Goal: Transaction & Acquisition: Purchase product/service

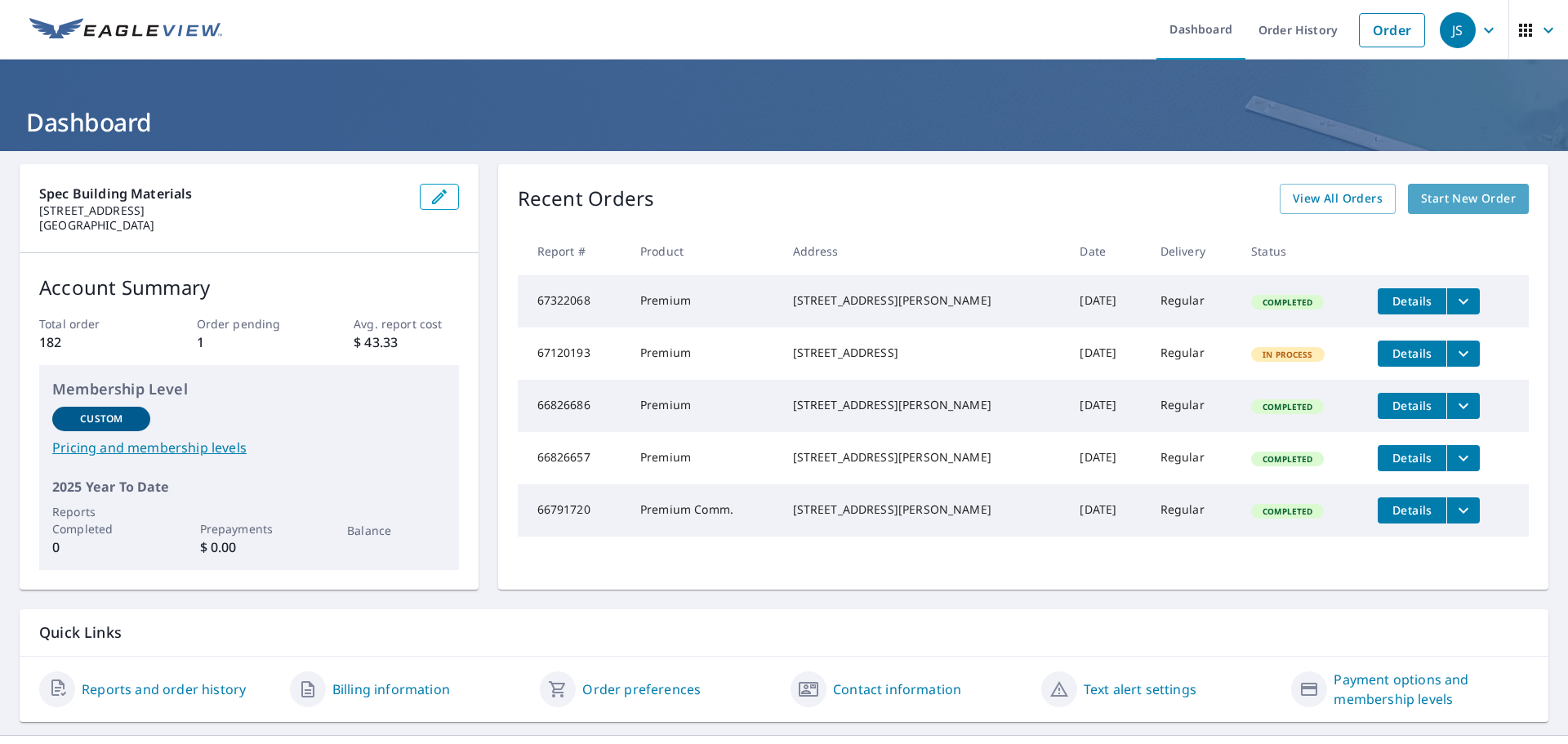
click at [1494, 190] on span "Start New Order" at bounding box center [1467, 198] width 95 height 20
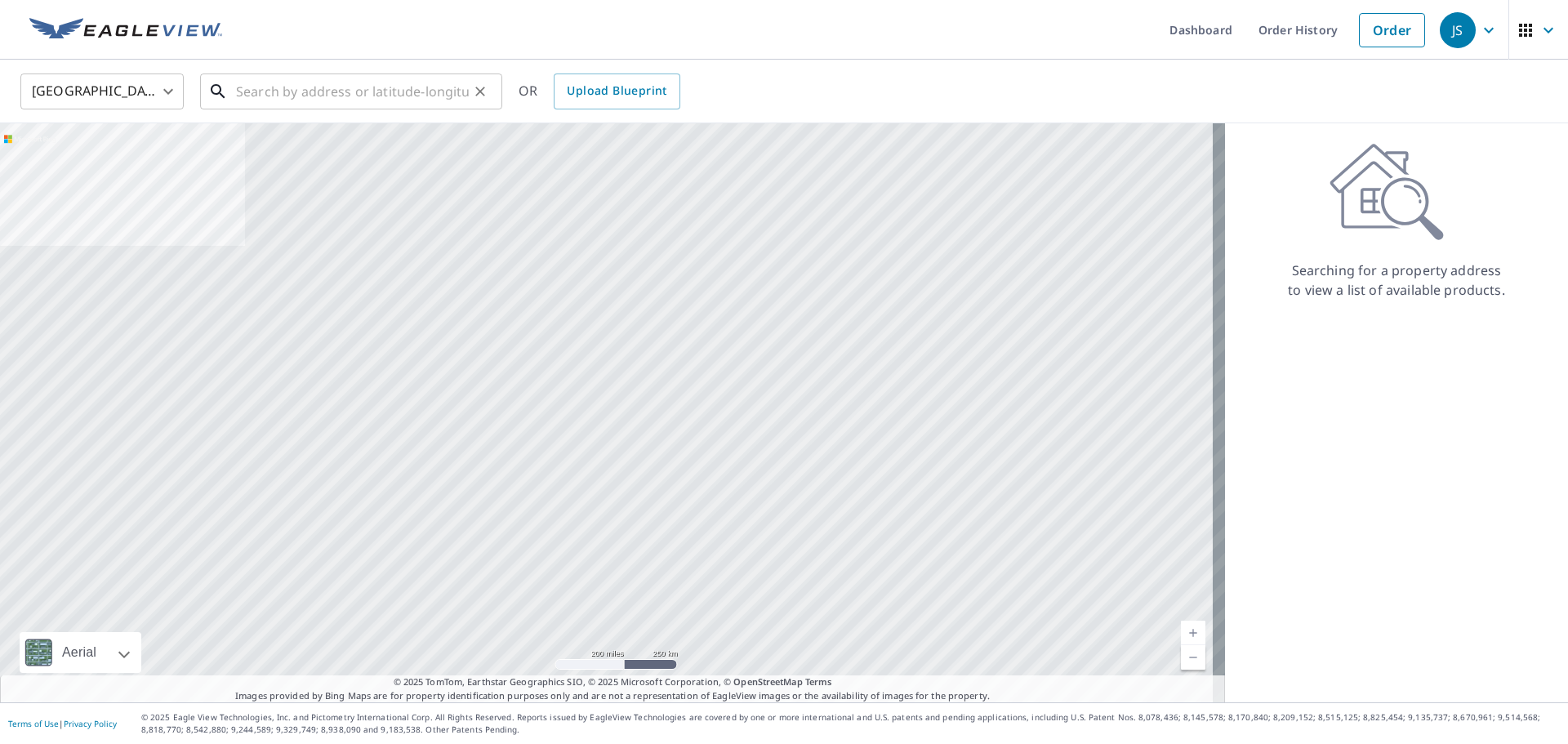
click at [400, 88] on input "text" at bounding box center [352, 92] width 232 height 46
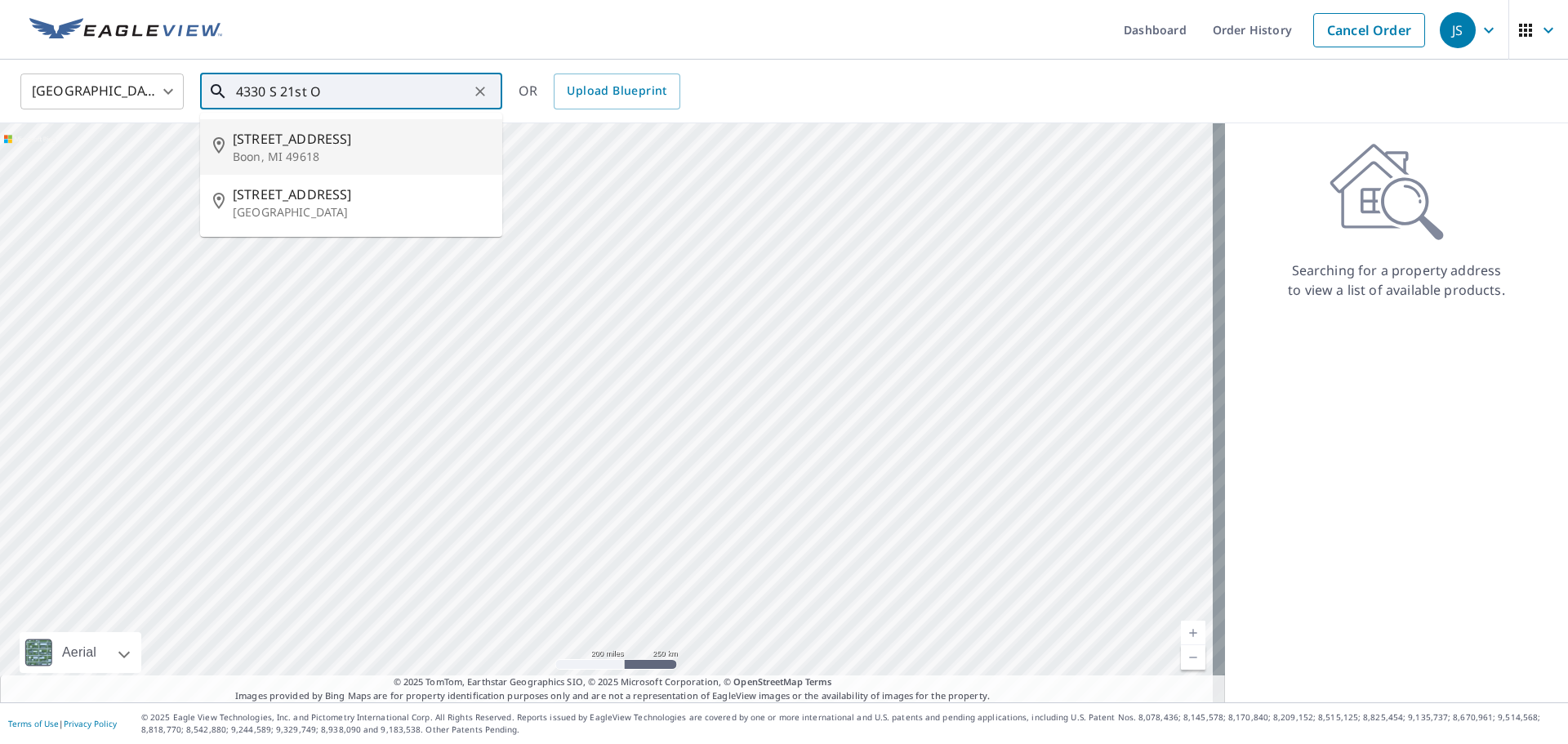
click at [276, 93] on input "4330 S 21st O" at bounding box center [352, 92] width 232 height 46
click at [314, 89] on input "4330 S 21st O" at bounding box center [352, 92] width 232 height 46
click at [290, 144] on span "[STREET_ADDRESS]" at bounding box center [360, 139] width 256 height 20
type input "[STREET_ADDRESS]"
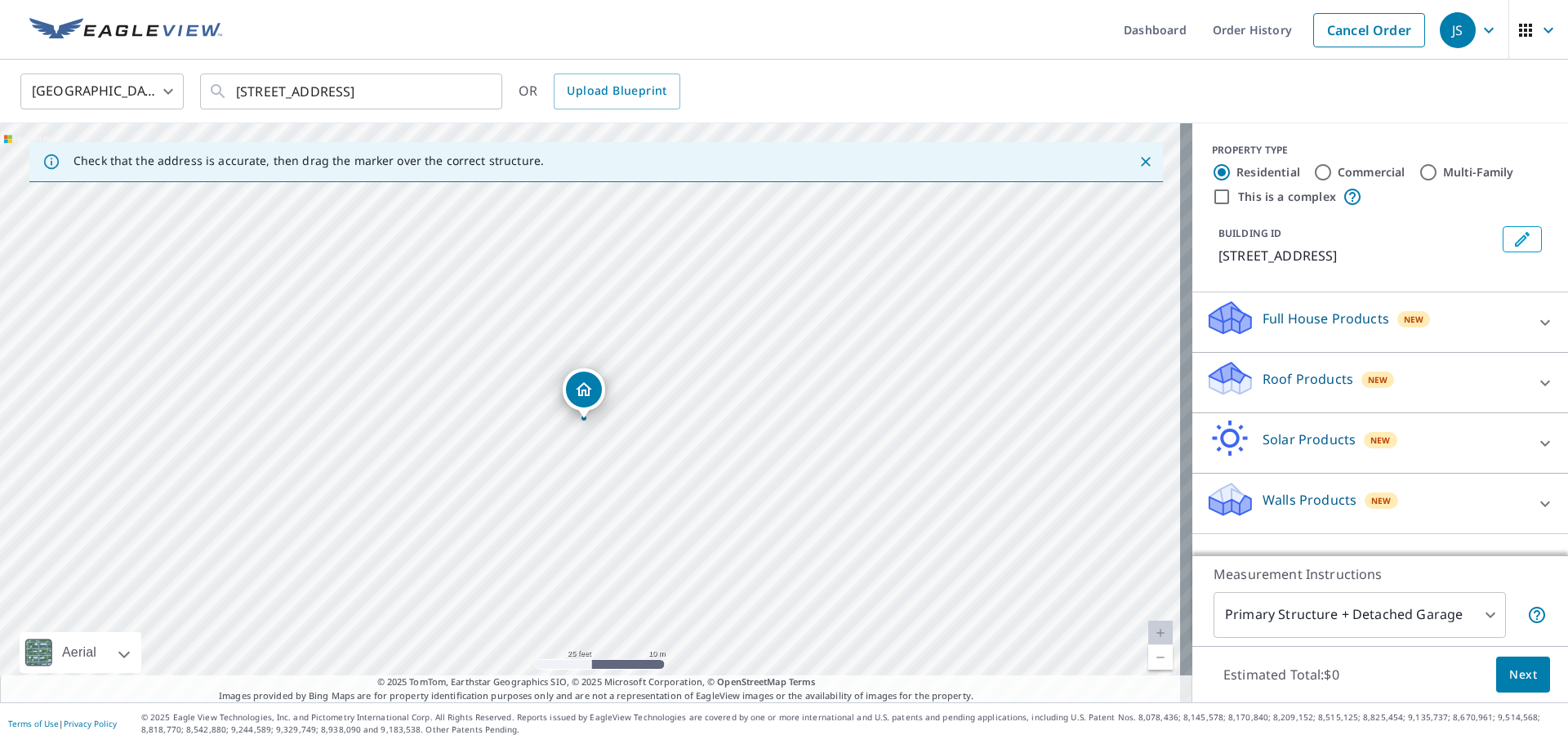
click at [1302, 384] on p "Roof Products" at bounding box center [1307, 379] width 91 height 20
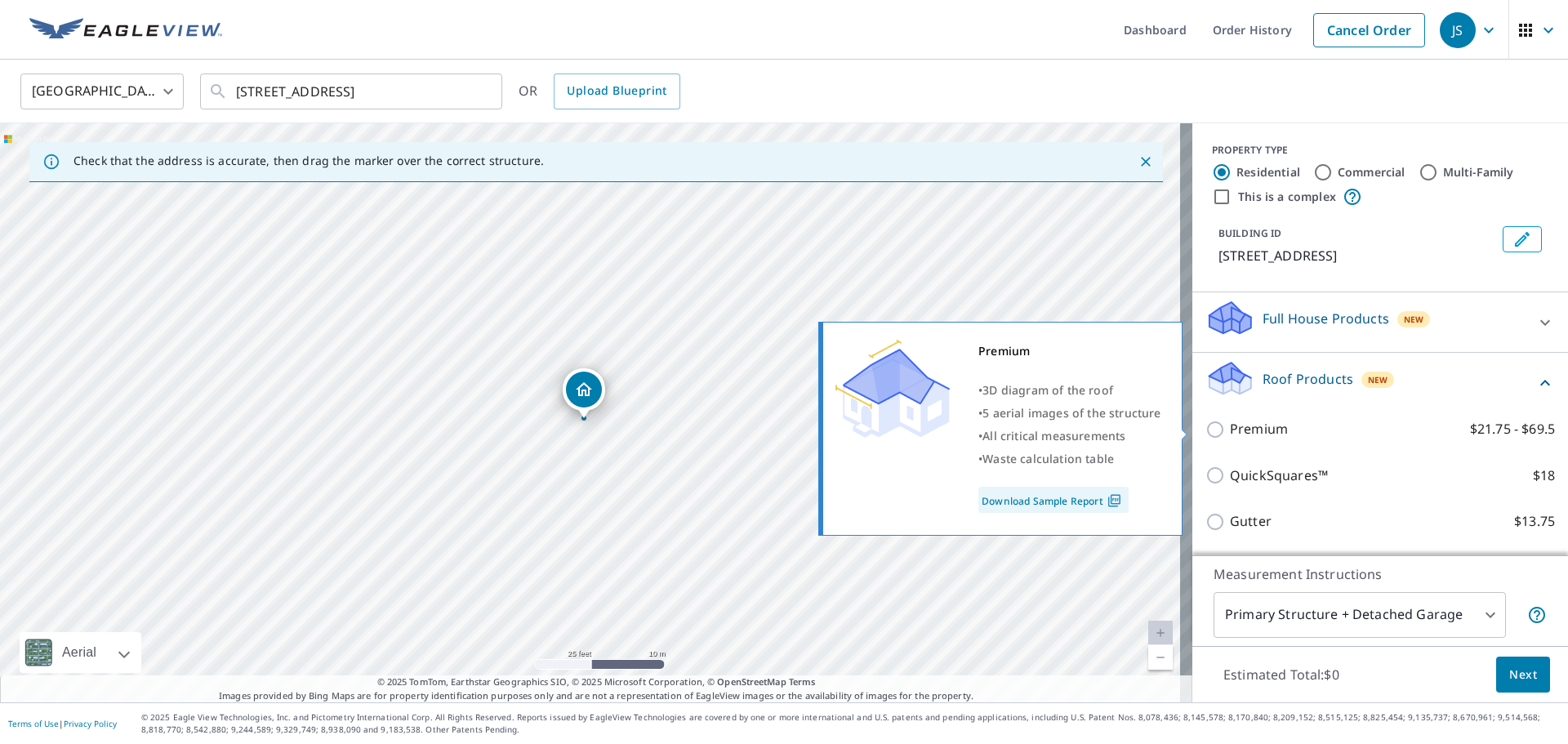
click at [1230, 432] on p "Premium" at bounding box center [1259, 429] width 58 height 20
click at [1219, 432] on input "Premium $21.75 - $69.5" at bounding box center [1217, 430] width 25 height 20
checkbox input "true"
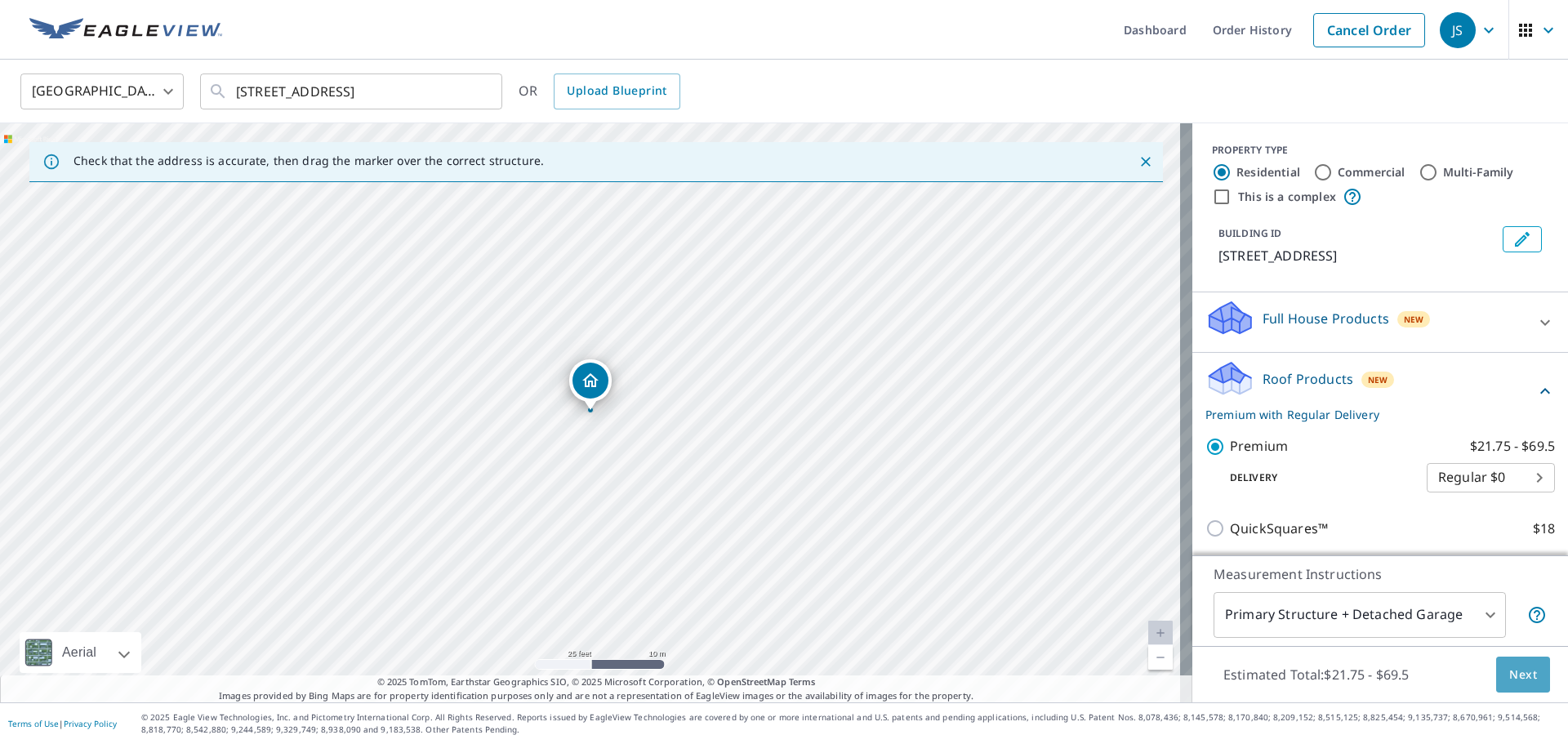
click at [1506, 685] on button "Next" at bounding box center [1523, 675] width 54 height 37
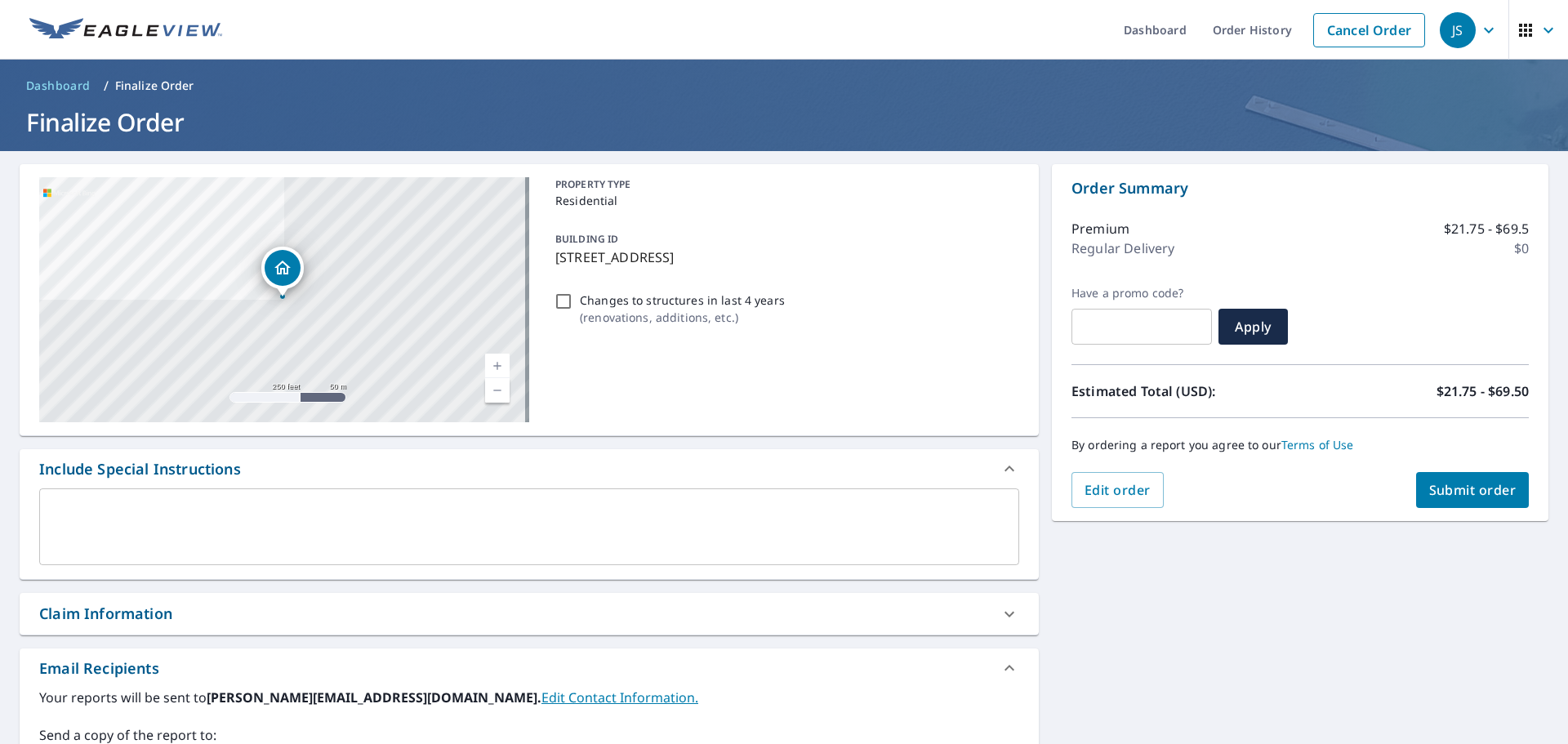
click at [71, 515] on textarea at bounding box center [529, 527] width 957 height 47
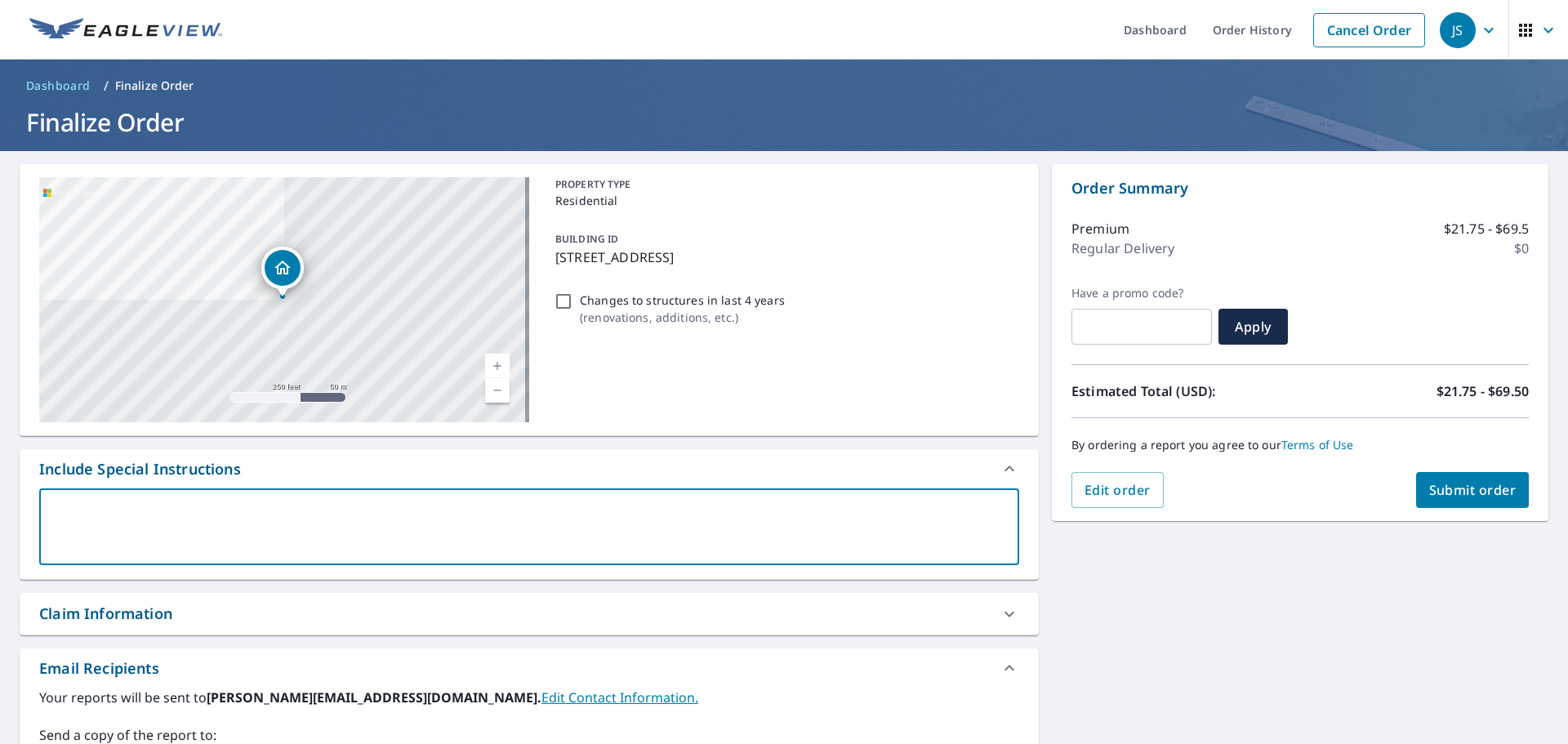
type textarea "P"
type textarea "x"
type textarea "PL"
type textarea "x"
type textarea "PLe"
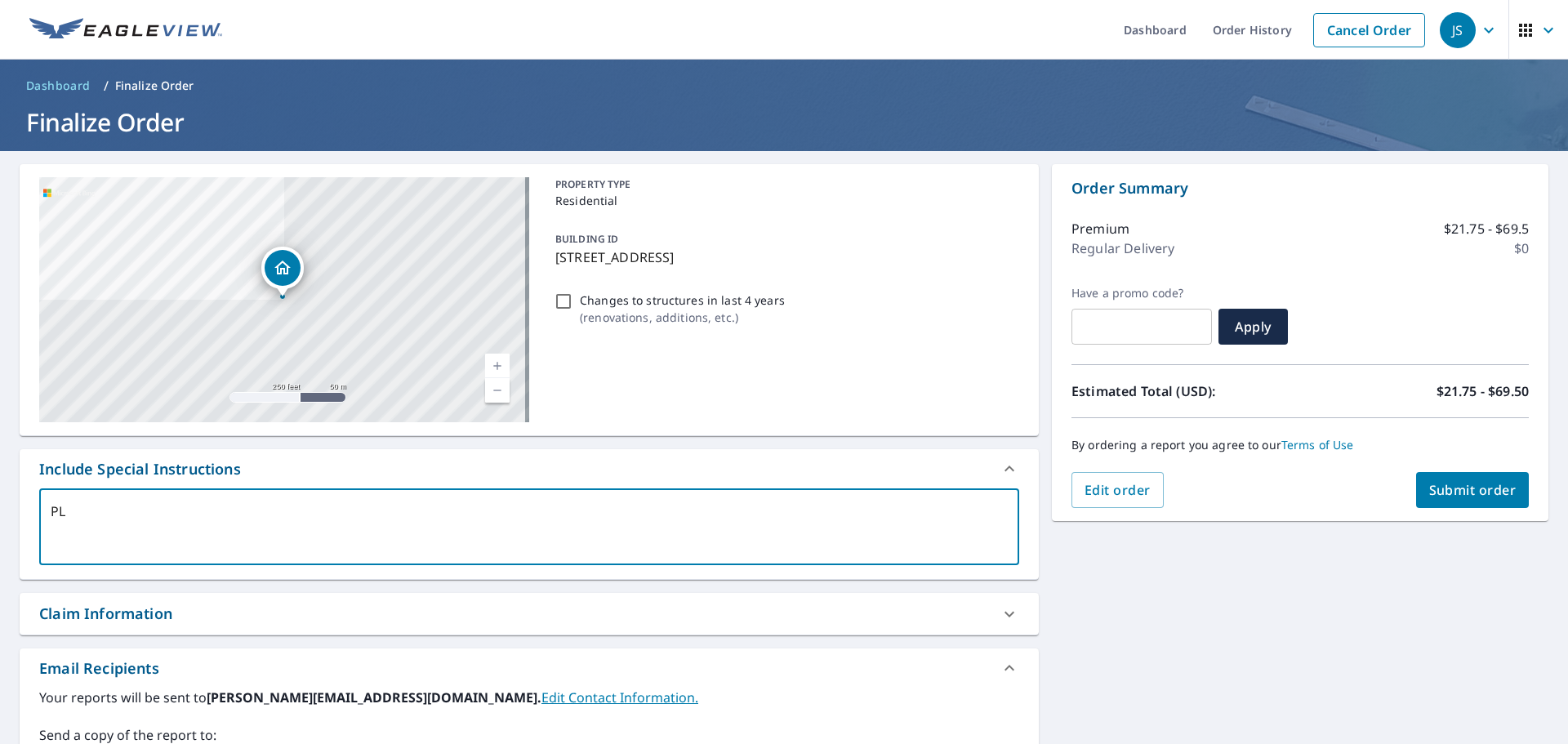
type textarea "x"
type textarea "PLea"
type textarea "x"
type textarea "PLeas"
type textarea "x"
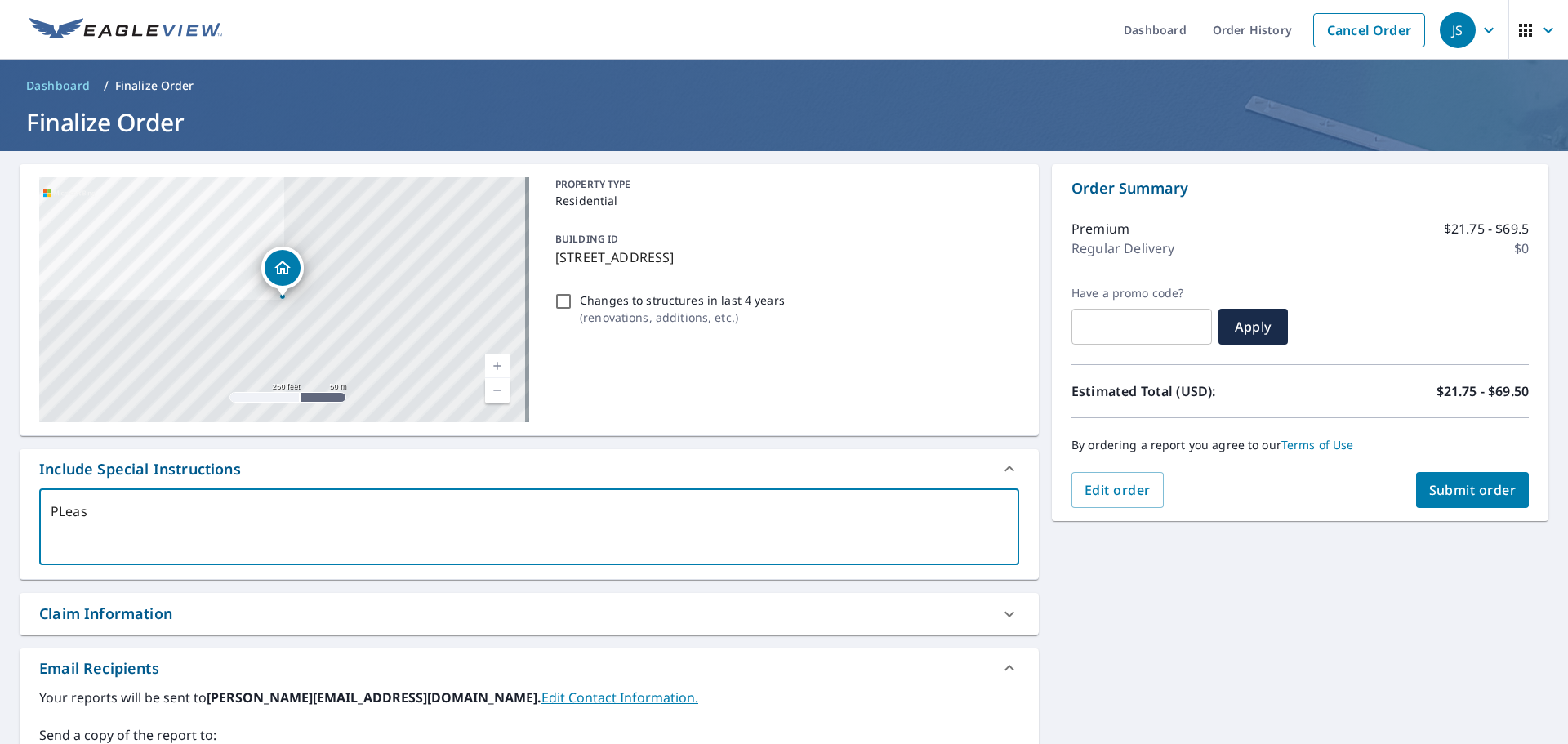
type textarea "PLease"
type textarea "x"
type textarea "PLease"
type textarea "x"
type textarea "PLease i"
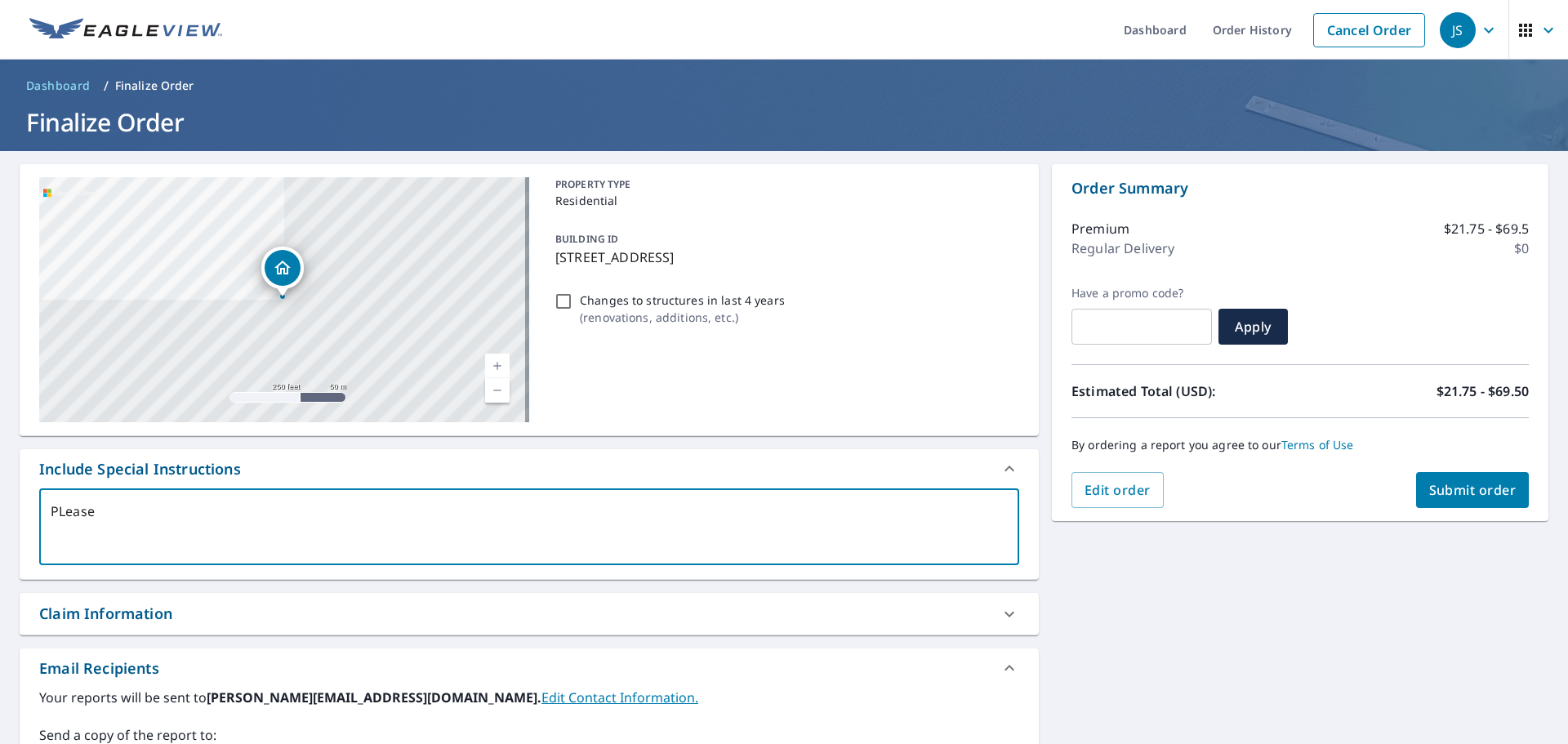
type textarea "x"
type textarea "PLease in"
type textarea "x"
type textarea "PLease inc"
type textarea "x"
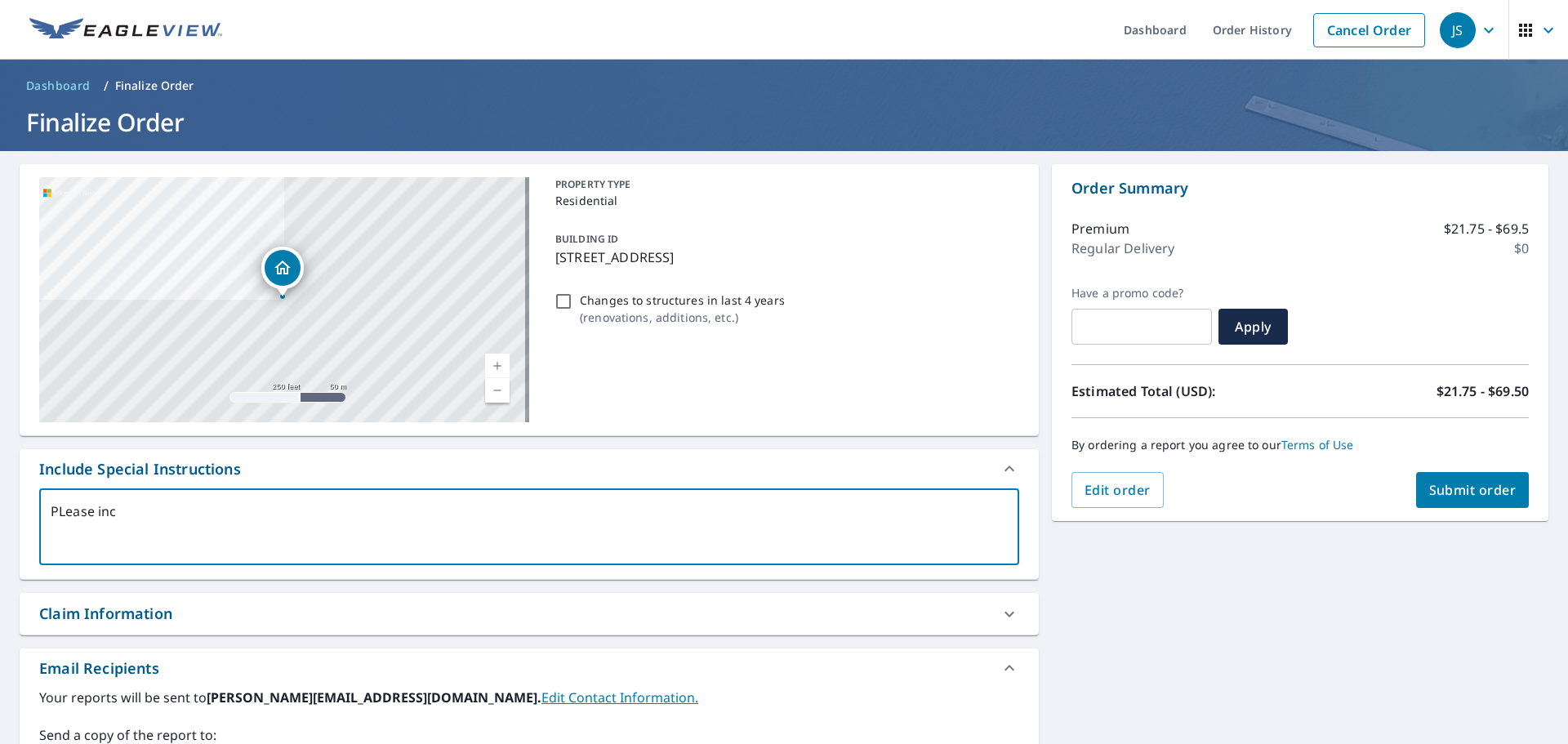
type textarea "PLease incl"
type textarea "x"
type textarea "PLease inclu"
type textarea "x"
type textarea "PLease includ"
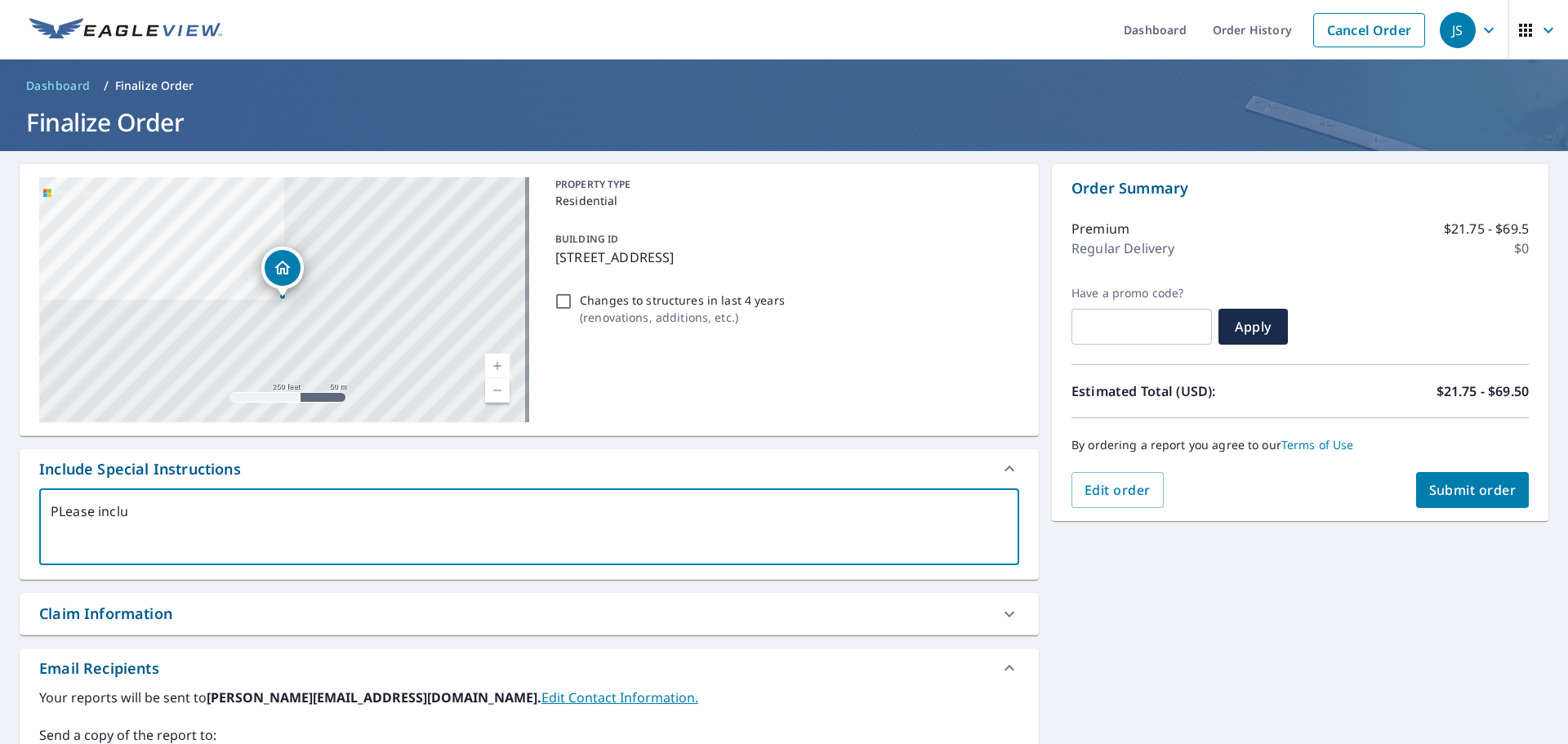
type textarea "x"
type textarea "PLease include"
type textarea "x"
type textarea "PLease include"
type textarea "x"
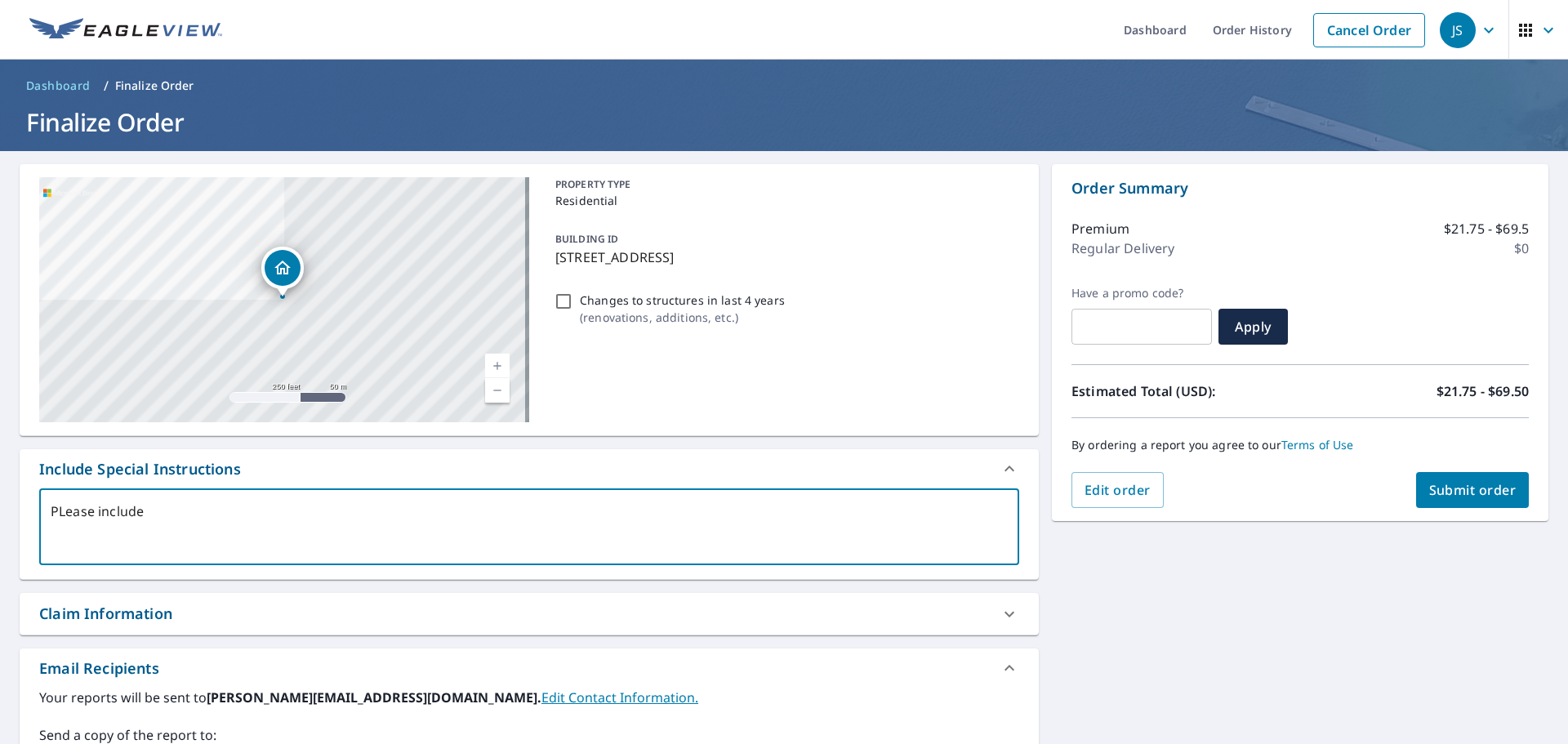
type textarea "PLease include d"
type textarea "x"
type textarea "PLease include de"
type textarea "x"
type textarea "PLease include det"
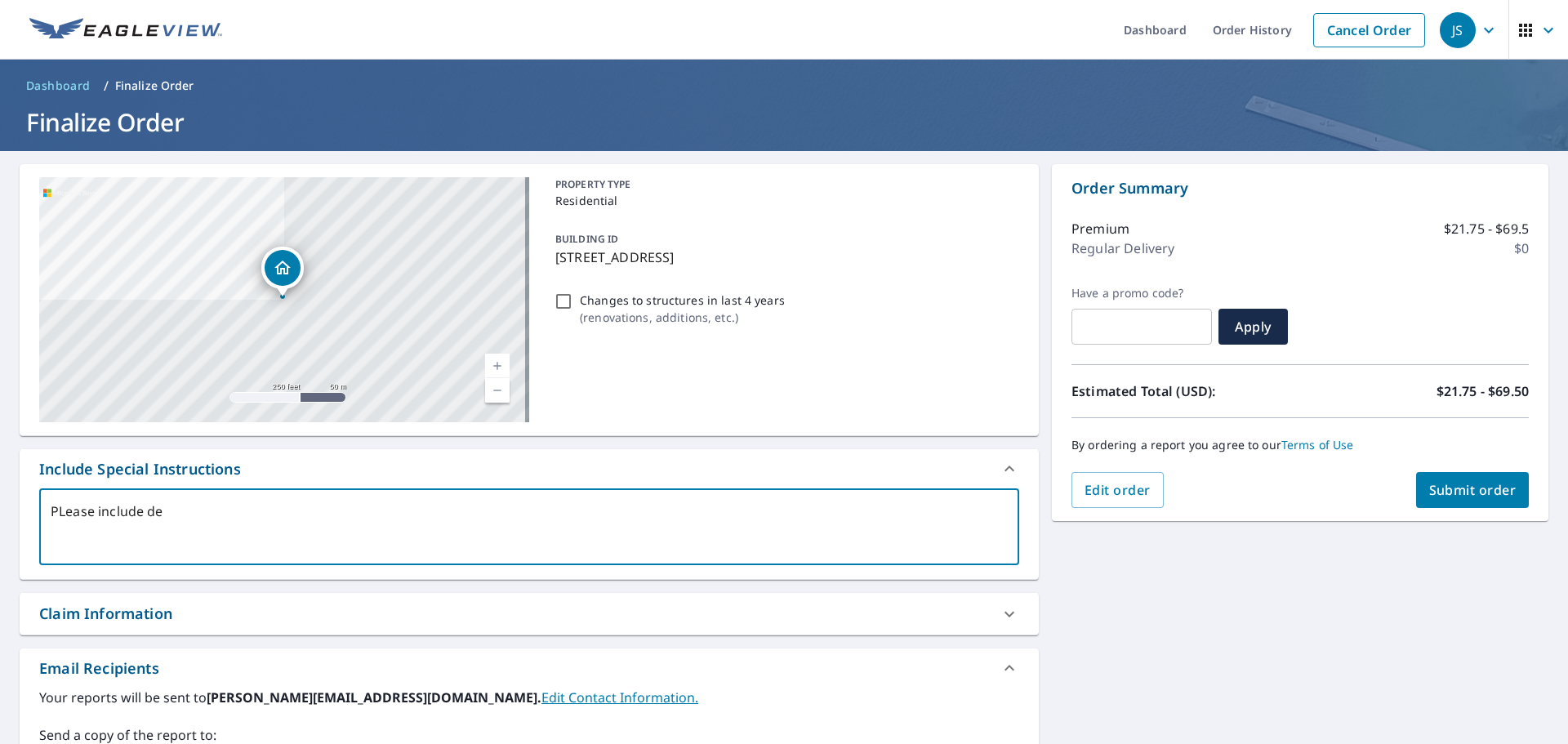
type textarea "x"
type textarea "PLease include deta"
type textarea "x"
type textarea "PLease include detac"
type textarea "x"
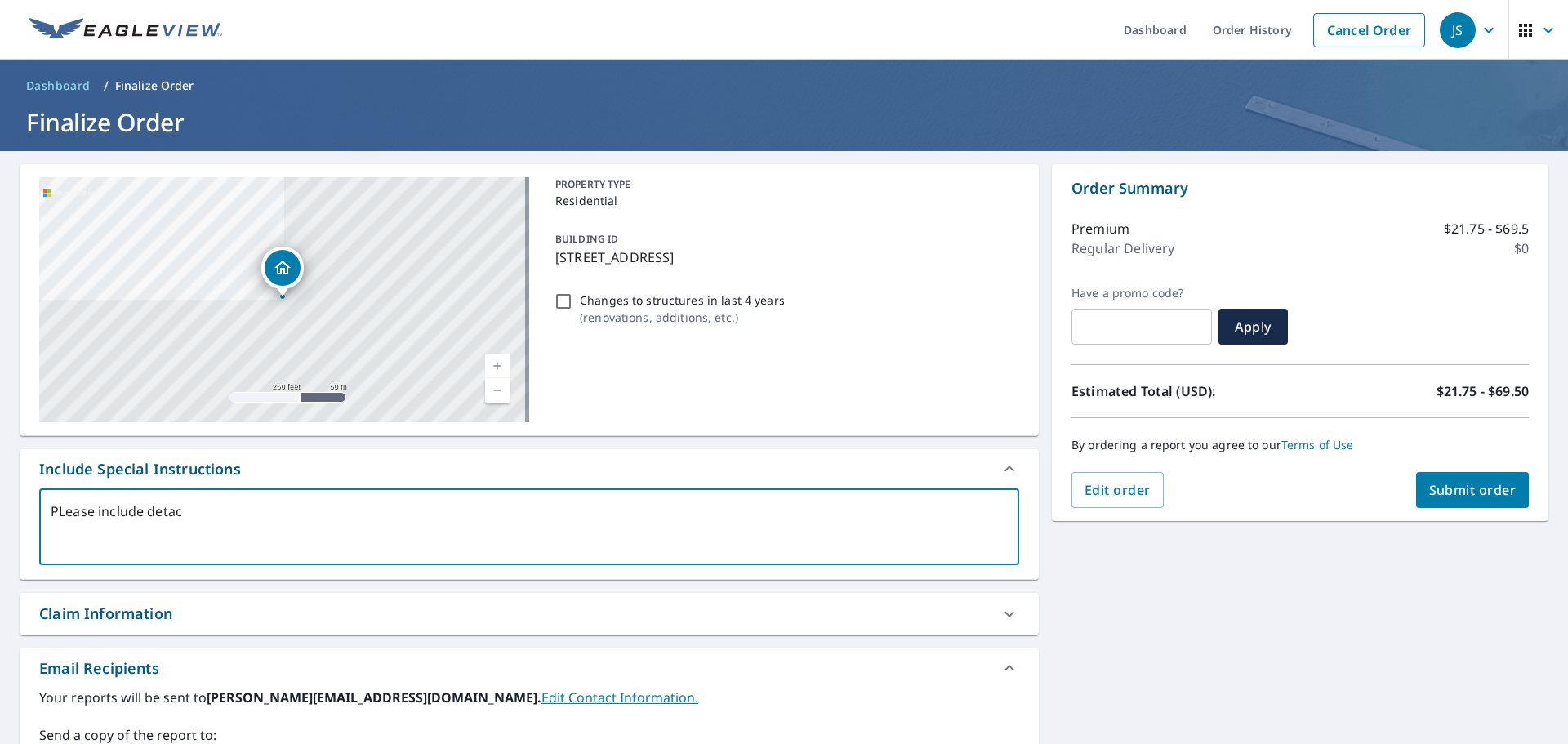
type textarea "PLease include detach"
type textarea "x"
type textarea "PLease include detache"
type textarea "x"
type textarea "PLease include detached"
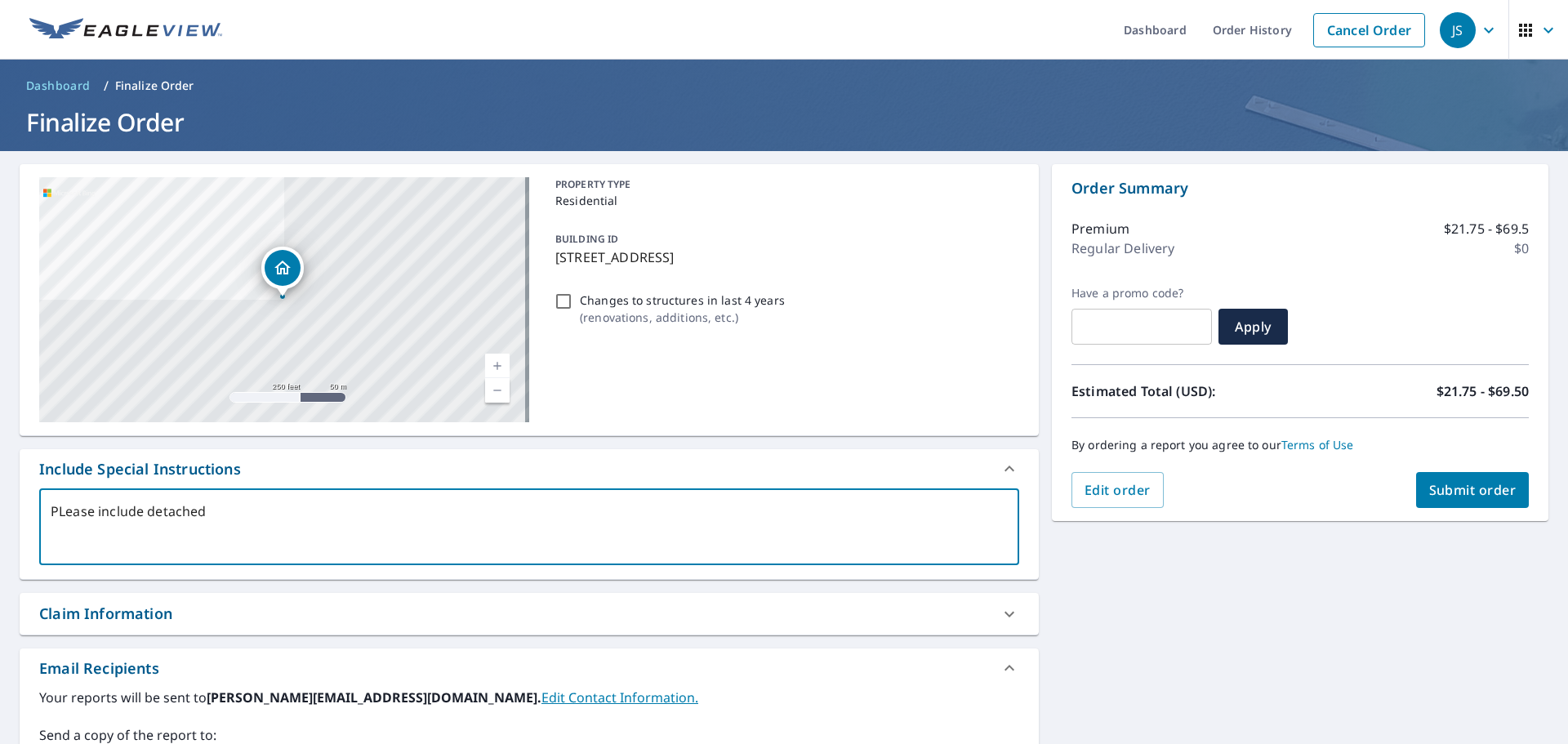
type textarea "x"
type textarea "PLease include detached"
type textarea "x"
type textarea "PLease include detached g"
type textarea "x"
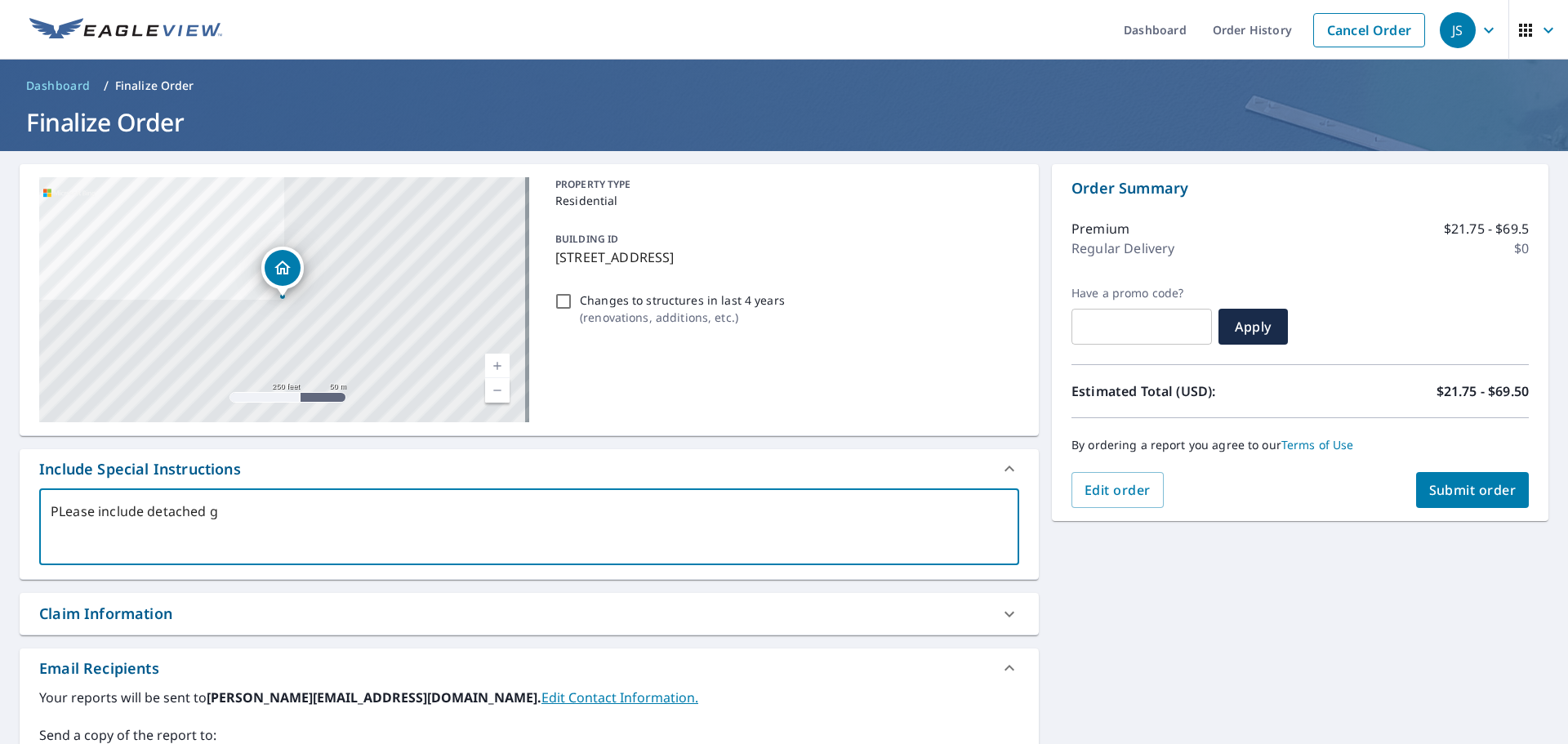
type textarea "PLease include detached ga"
type textarea "x"
type textarea "PLease include detached gar"
type textarea "x"
type textarea "PLease include detached gara"
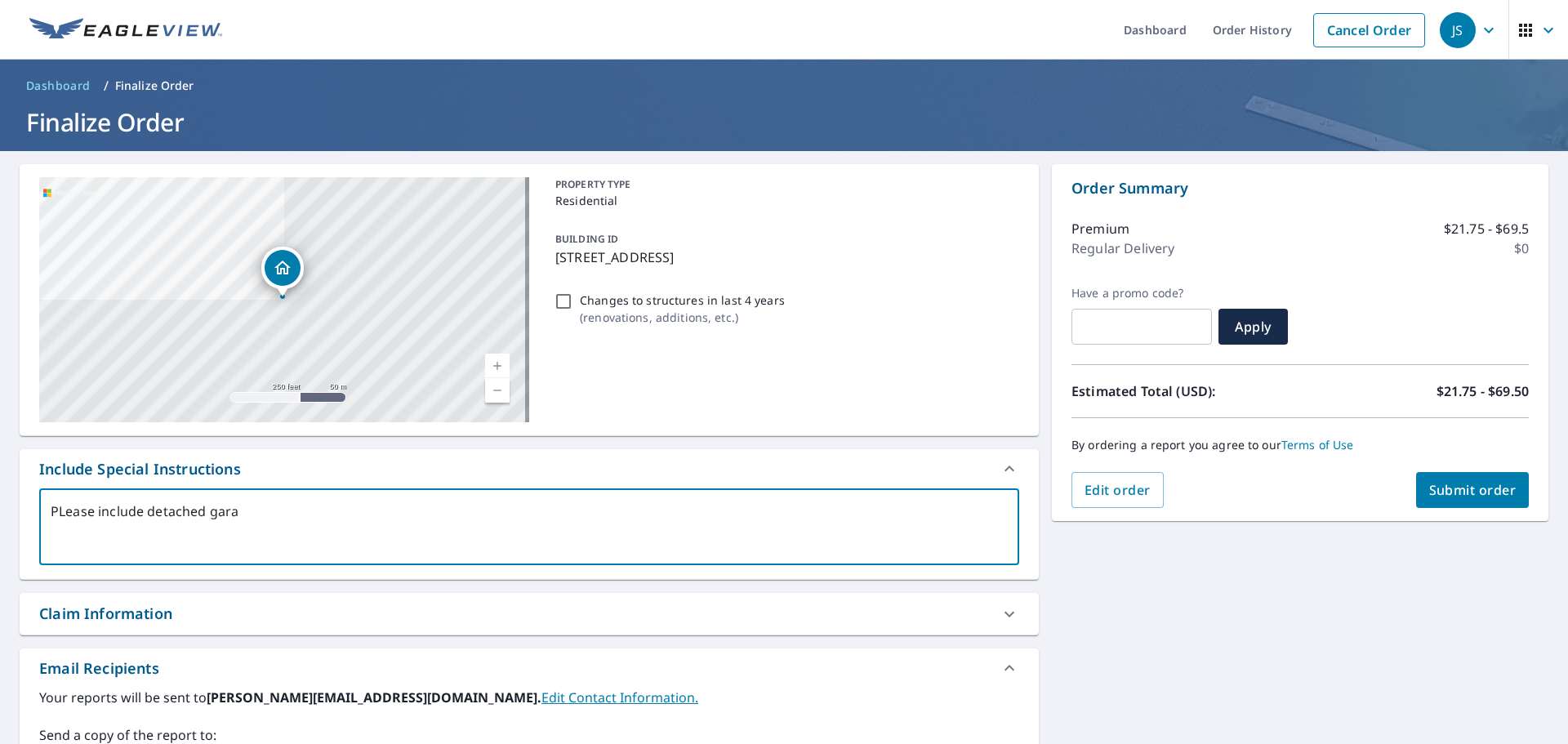
type textarea "x"
type textarea "PLease include detached garag"
type textarea "x"
type textarea "PLease include detached garage"
type textarea "x"
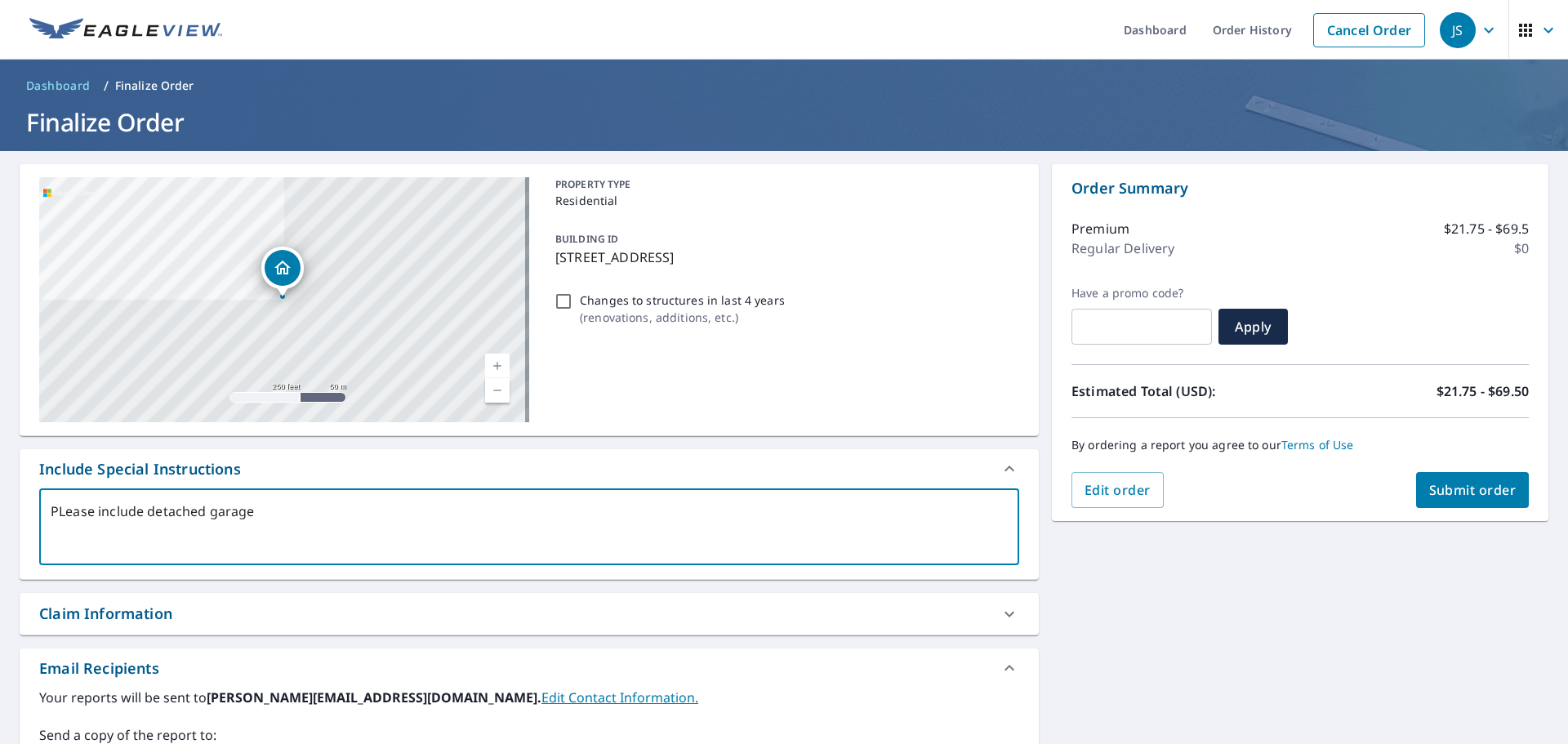
click at [73, 509] on textarea "PLease include detached garage" at bounding box center [529, 527] width 957 height 47
type textarea "Please include detached garage"
type textarea "x"
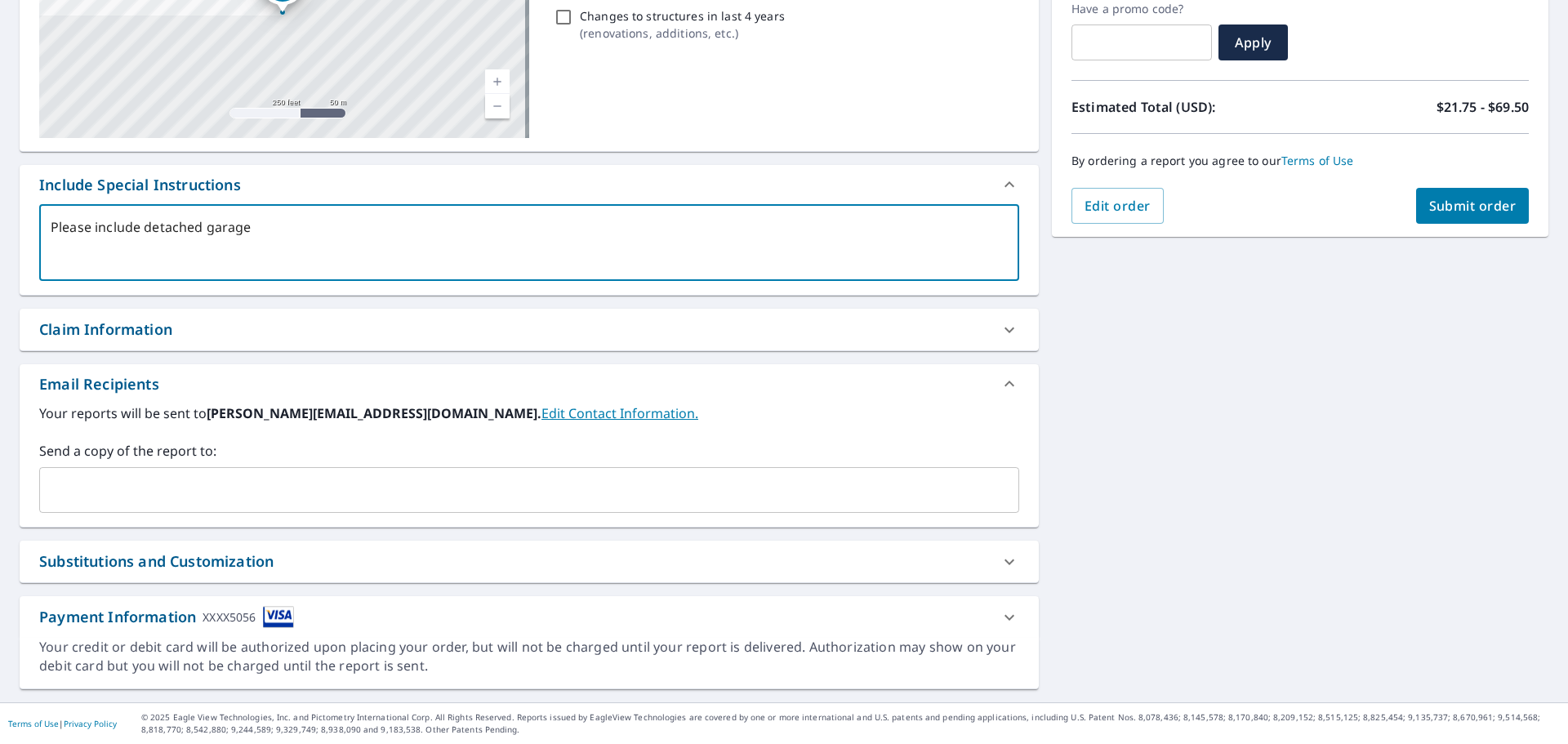
type textarea "Please include detached garage"
type textarea "x"
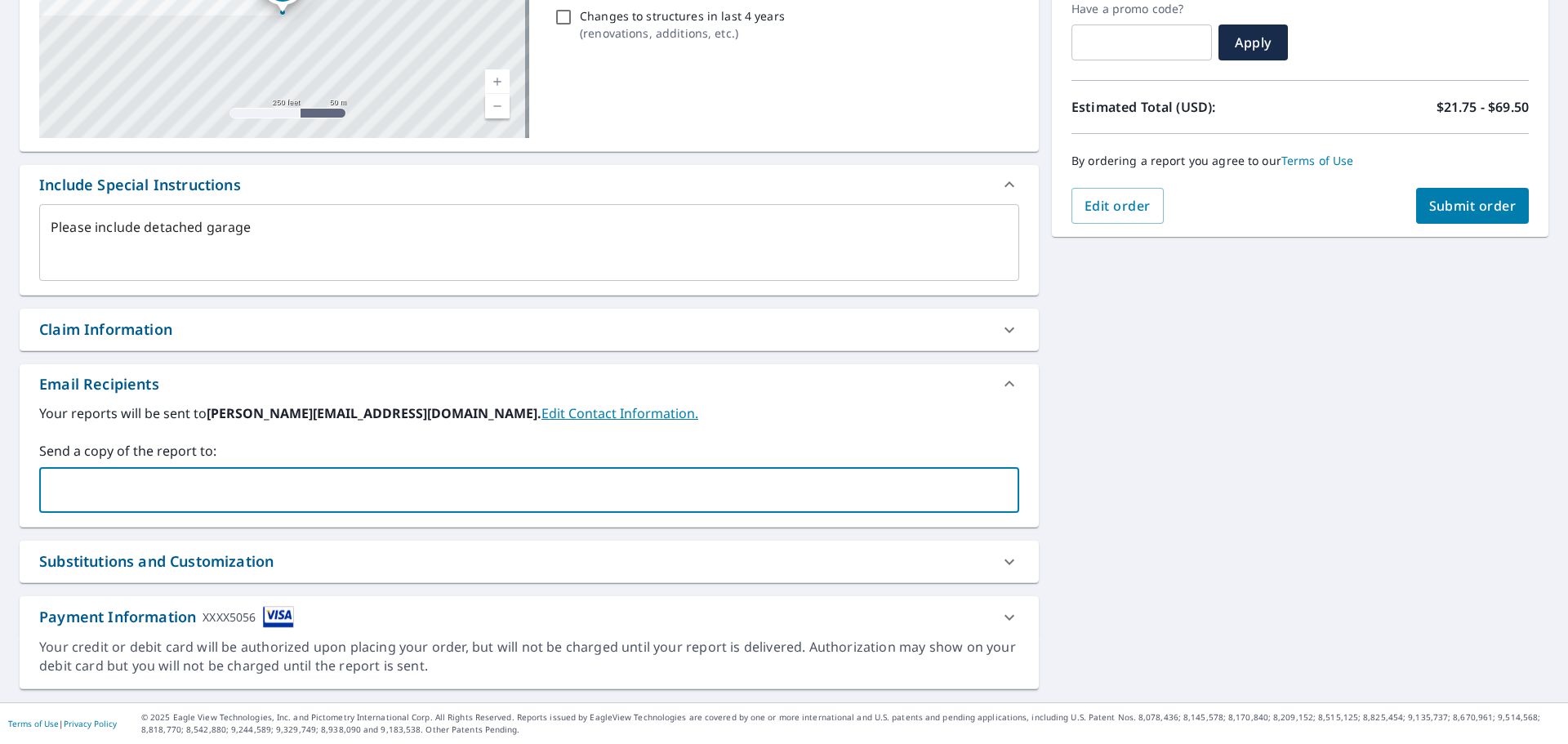
click at [69, 494] on input "text" at bounding box center [517, 490] width 941 height 31
paste input "[PERSON_NAME][EMAIL_ADDRESS][DOMAIN_NAME]"
type input "[PERSON_NAME][EMAIL_ADDRESS][DOMAIN_NAME]"
type textarea "x"
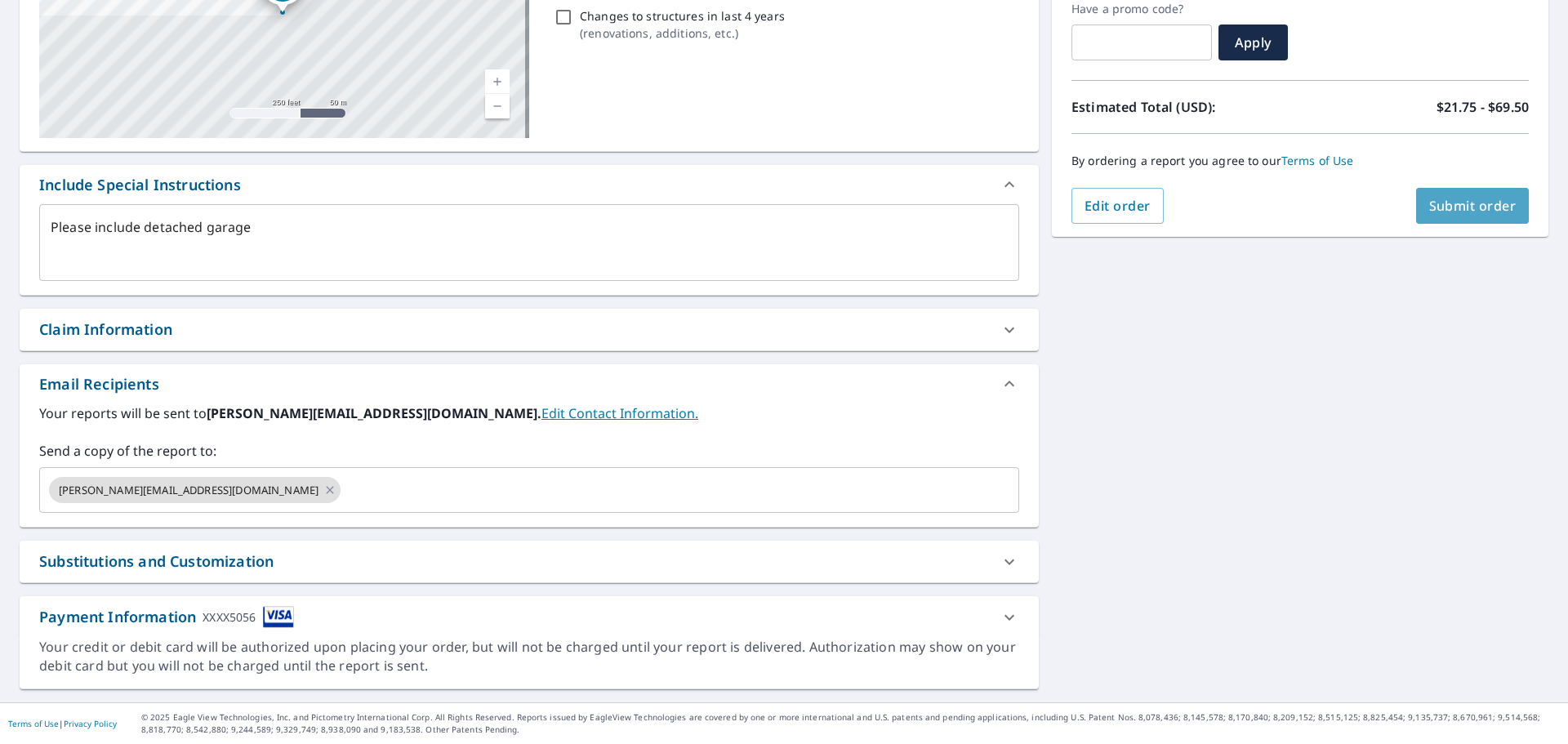
click at [1416, 214] on button "Submit order" at bounding box center [1473, 205] width 114 height 36
type textarea "x"
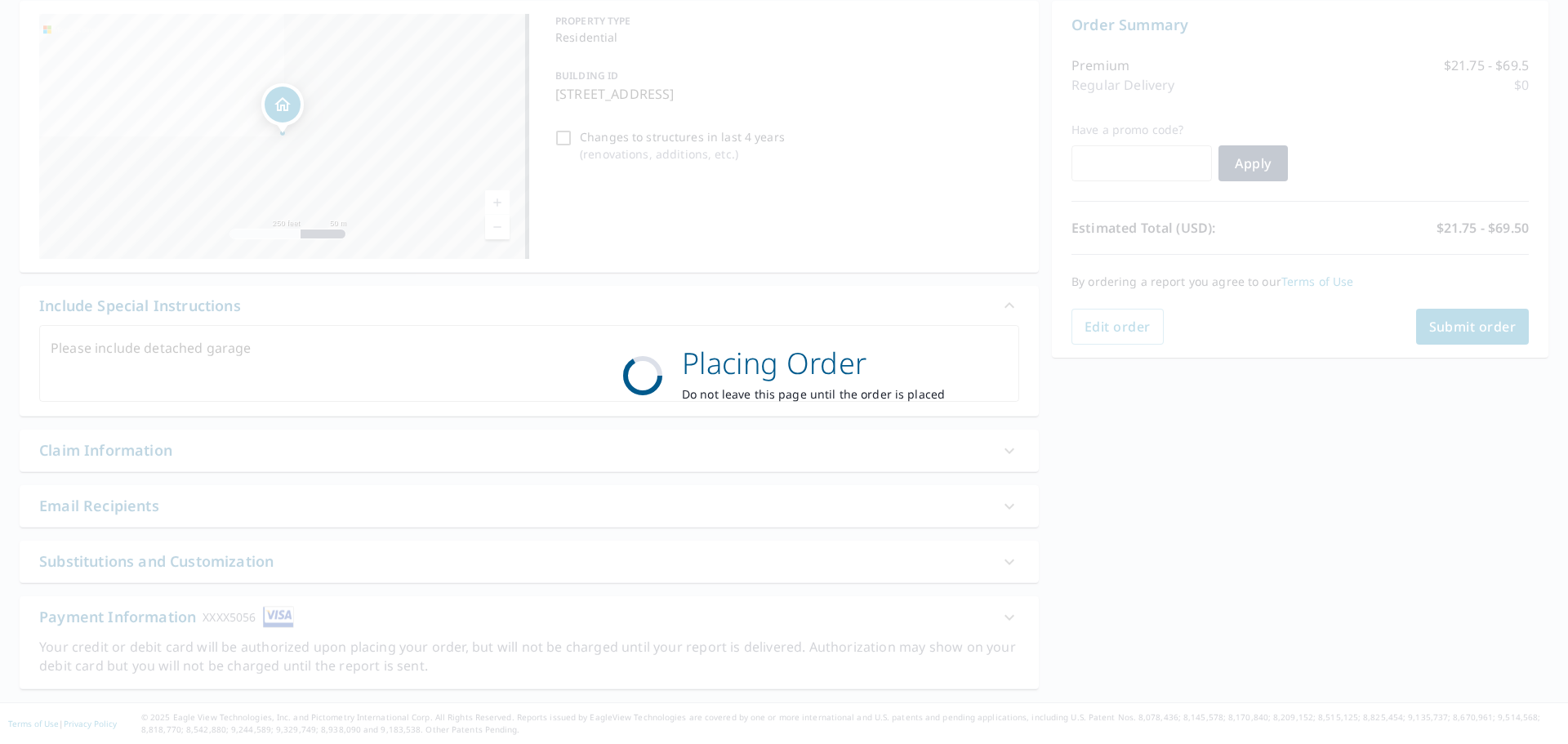
scroll to position [164, 0]
